Goal: Task Accomplishment & Management: Use online tool/utility

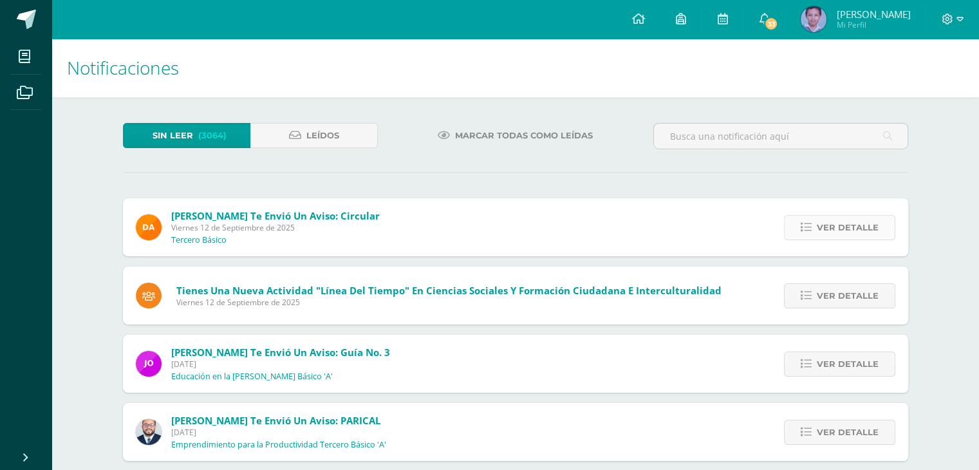
click at [825, 216] on span "Ver detalle" at bounding box center [848, 228] width 62 height 24
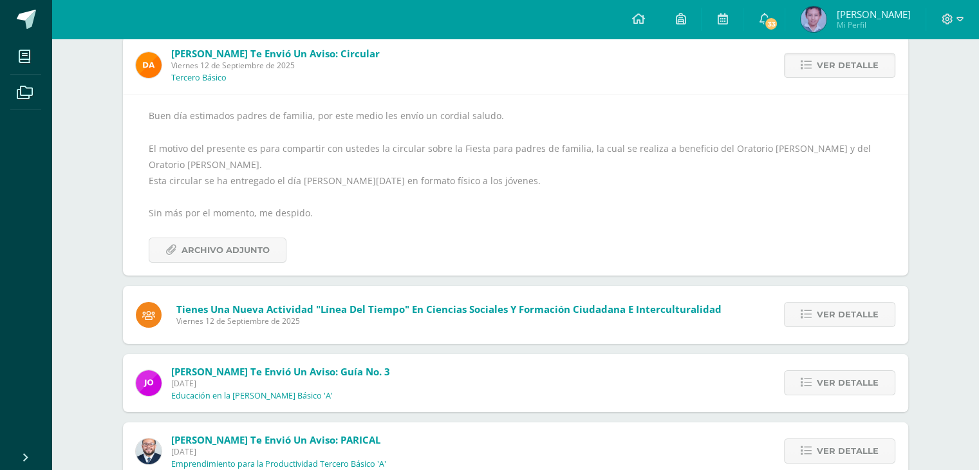
scroll to position [193, 0]
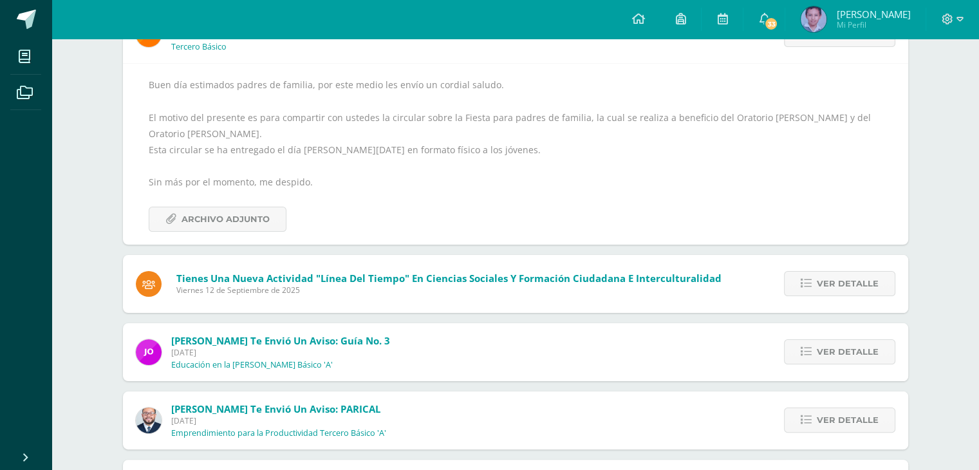
drag, startPoint x: 847, startPoint y: 257, endPoint x: 841, endPoint y: 260, distance: 6.6
click at [847, 272] on span "Ver detalle" at bounding box center [848, 284] width 62 height 24
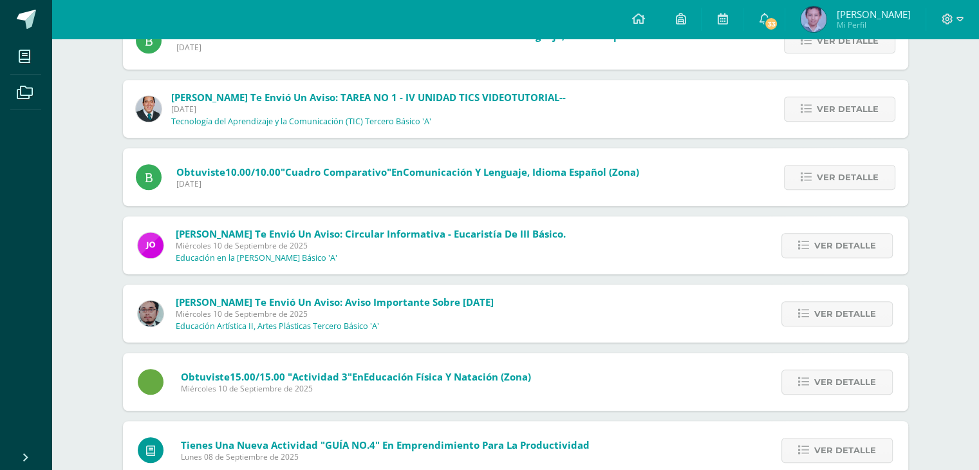
scroll to position [708, 0]
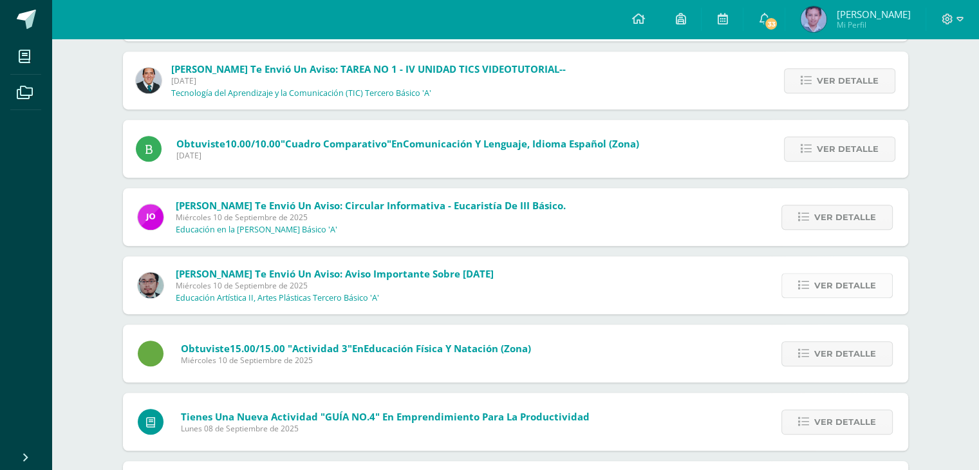
click at [819, 283] on span "Ver detalle" at bounding box center [845, 286] width 62 height 24
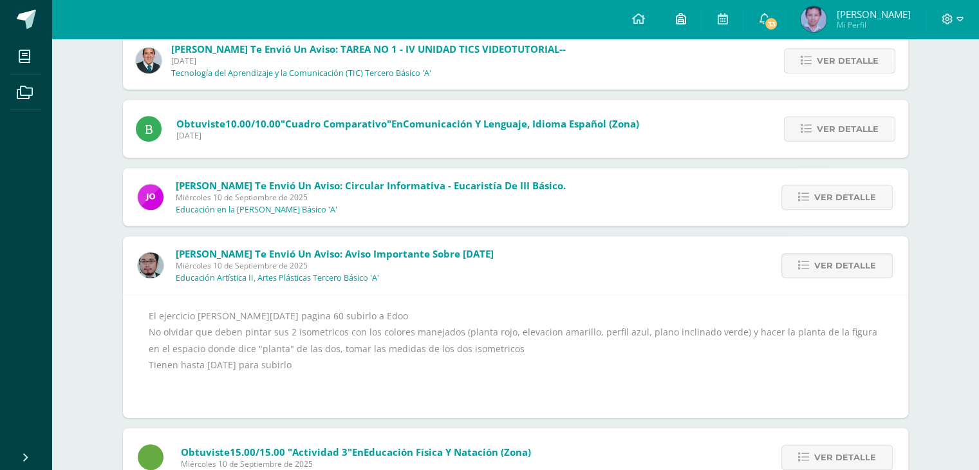
scroll to position [492, 0]
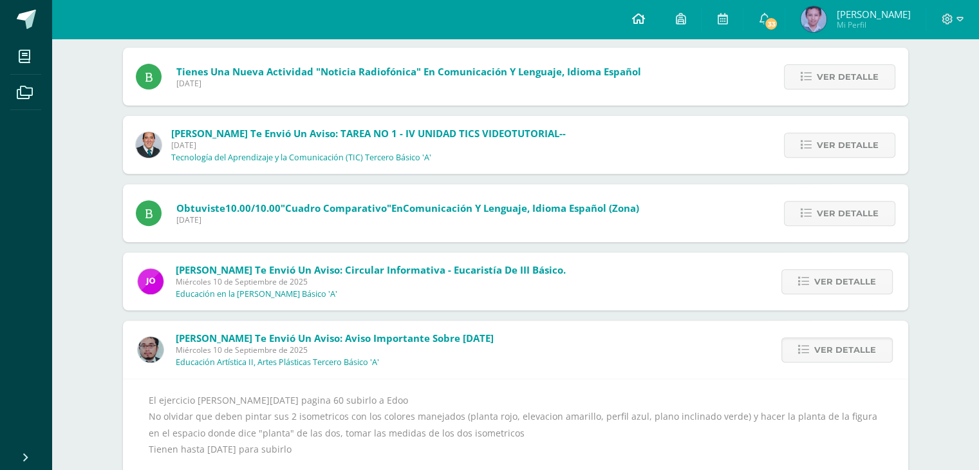
click at [638, 13] on icon at bounding box center [638, 19] width 13 height 12
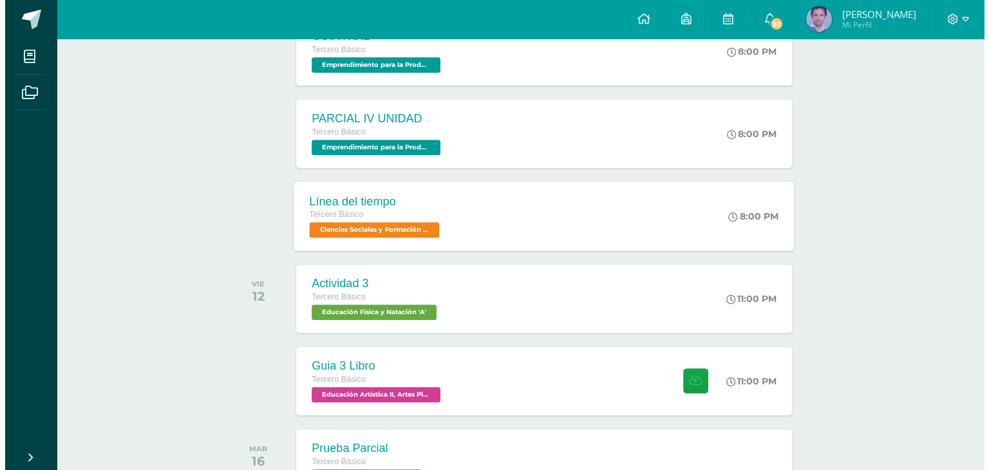
scroll to position [515, 0]
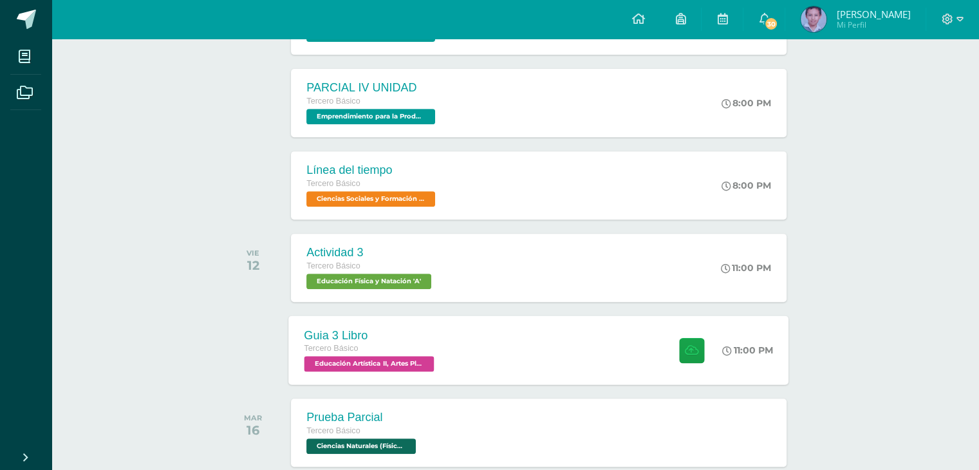
click at [466, 353] on div "Guia 3 Libro Tercero Básico Educación Artística II, Artes Plásticas 'A' 11:00 P…" at bounding box center [539, 349] width 500 height 69
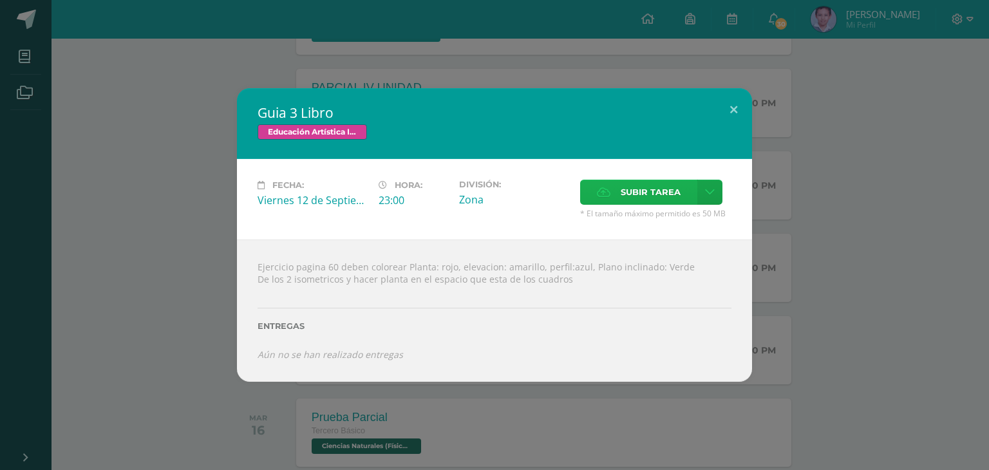
click at [631, 195] on span "Subir tarea" at bounding box center [651, 192] width 60 height 24
click at [0, 0] on input "Subir tarea" at bounding box center [0, 0] width 0 height 0
